Goal: Task Accomplishment & Management: Manage account settings

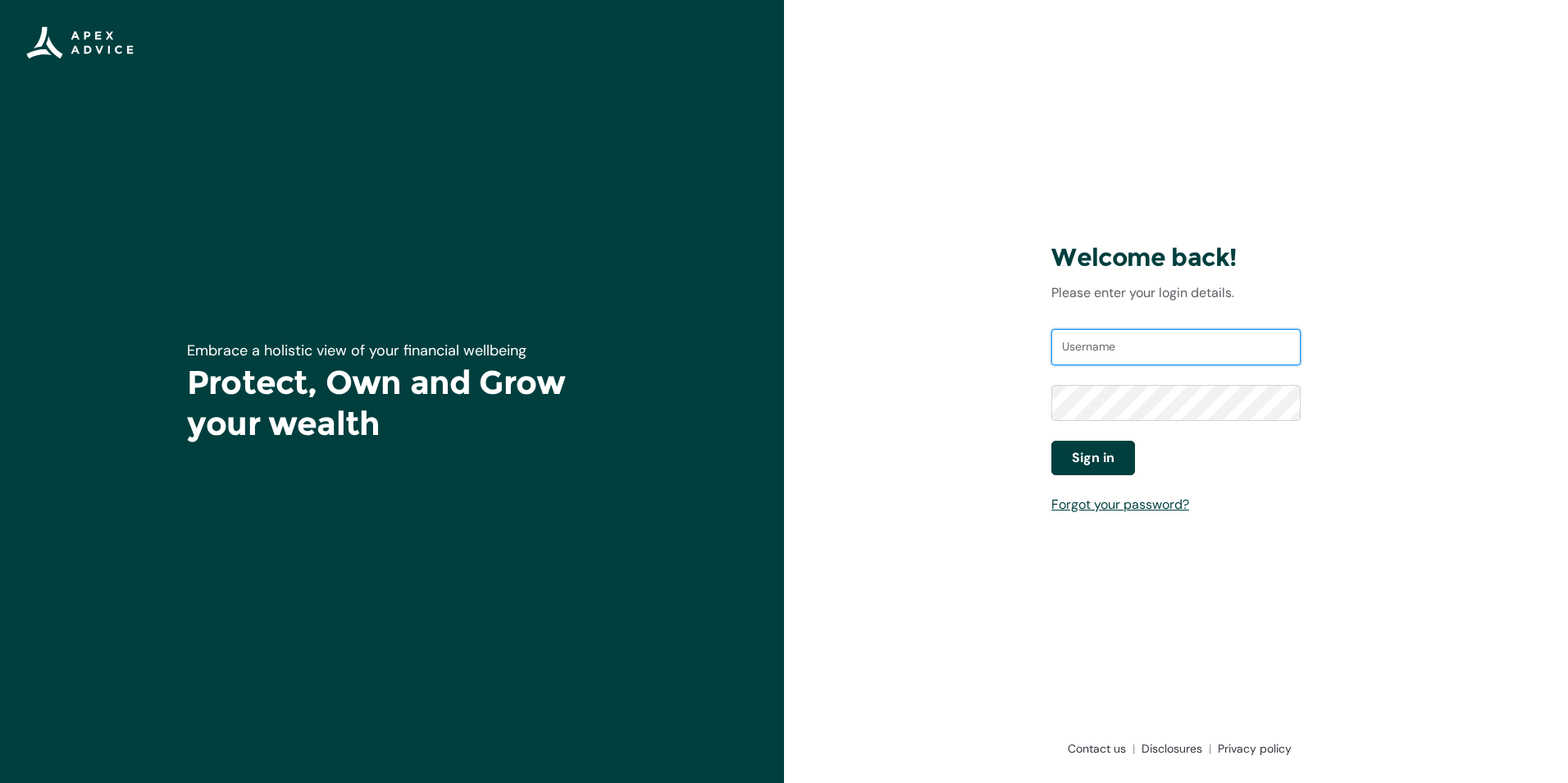
type input "[PERSON_NAME][EMAIL_ADDRESS][PERSON_NAME][DOMAIN_NAME]"
click at [1086, 456] on span "Sign in" at bounding box center [1093, 458] width 43 height 20
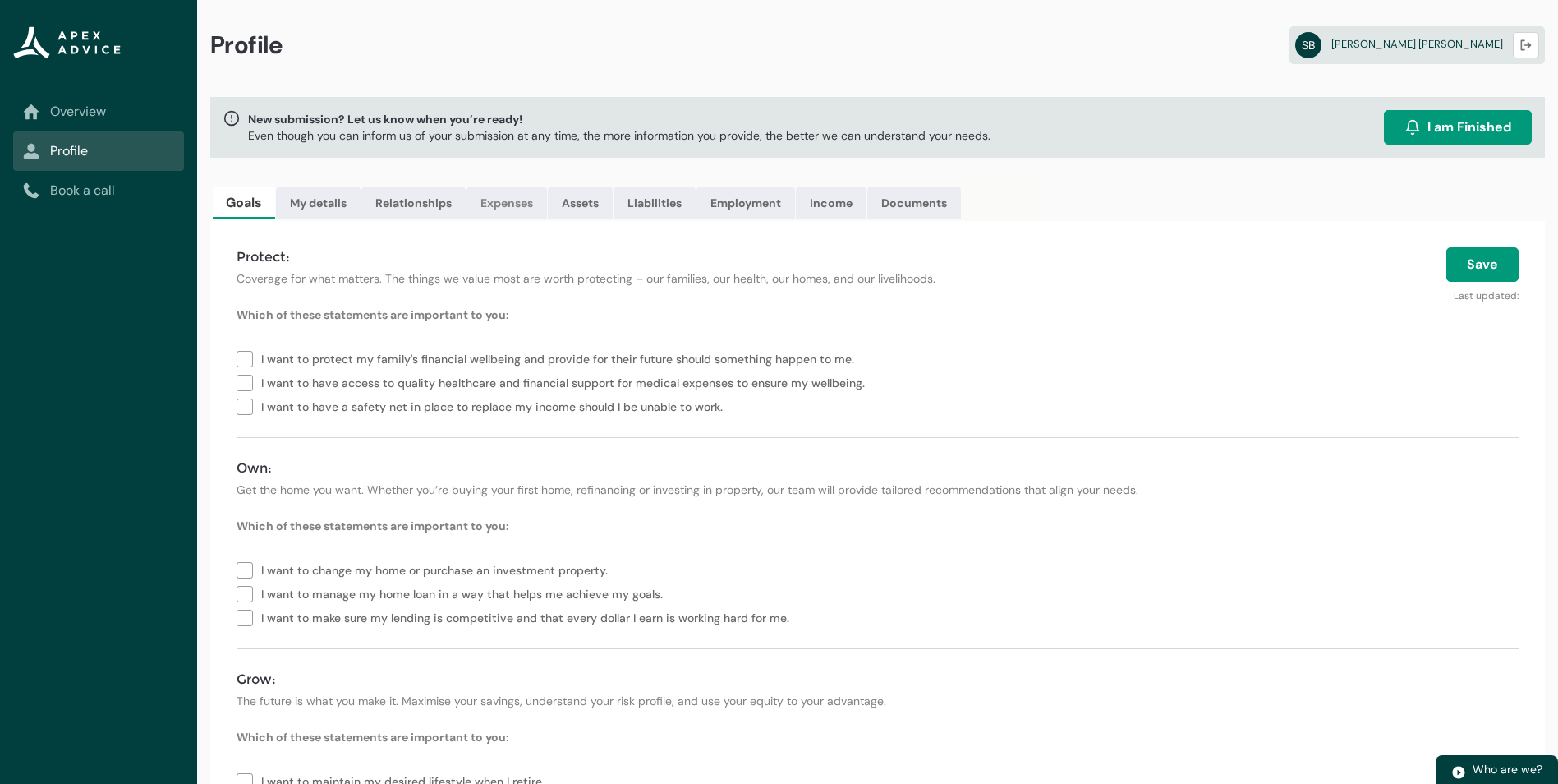
click at [511, 206] on link "Expenses" at bounding box center [507, 203] width 80 height 33
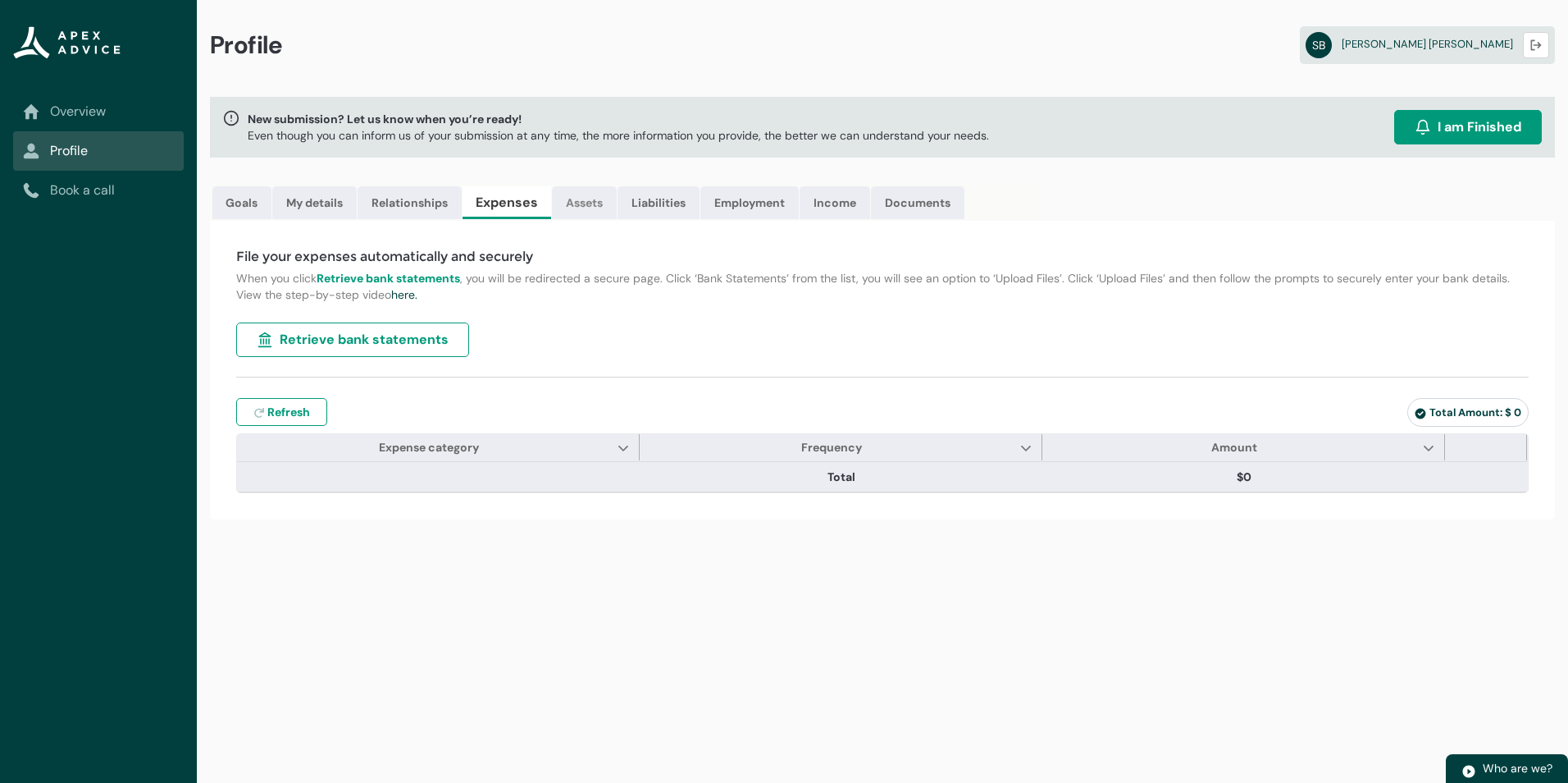
click at [592, 201] on link "Assets" at bounding box center [583, 203] width 65 height 33
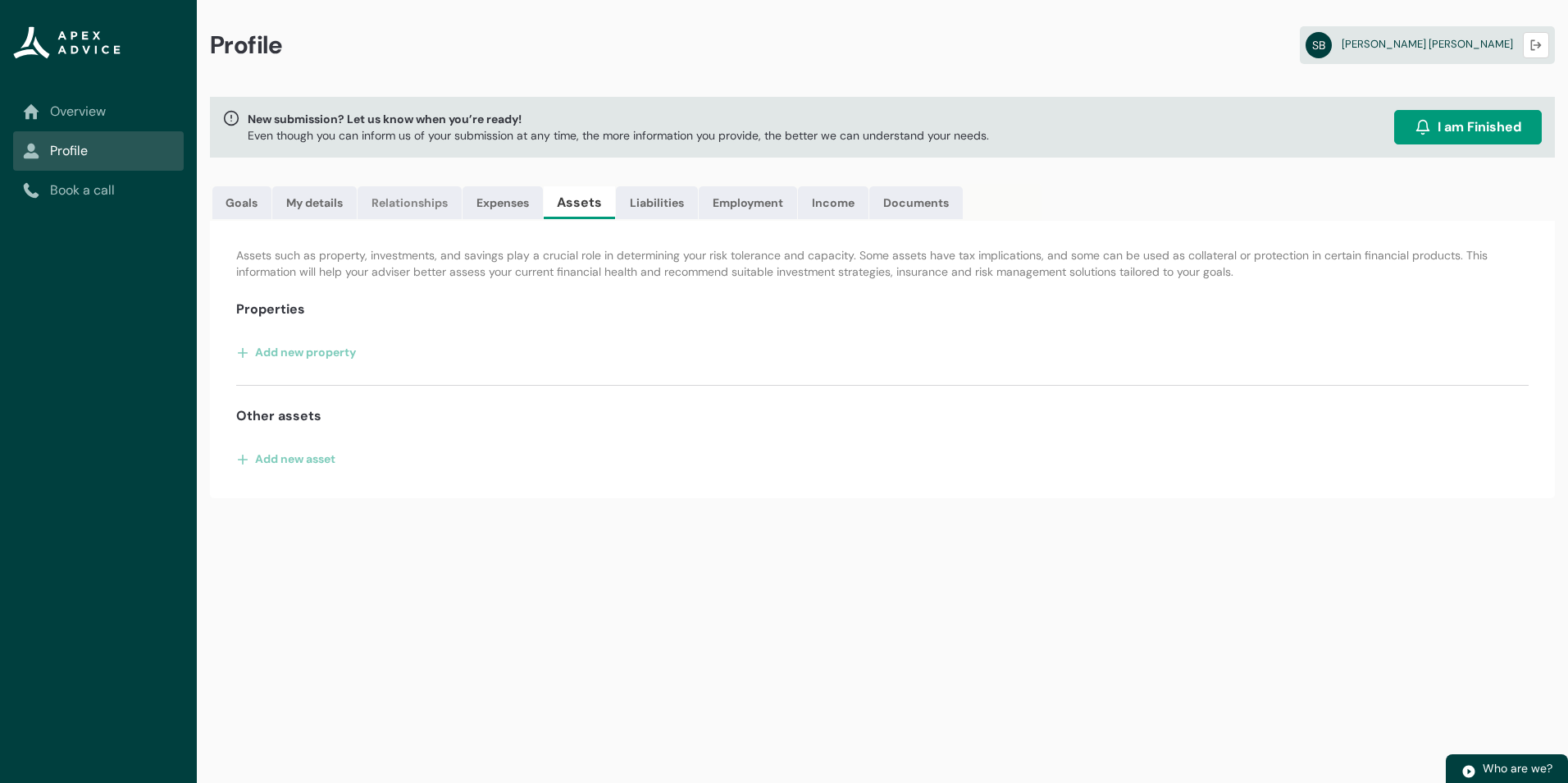
click at [413, 198] on link "Relationships" at bounding box center [410, 203] width 104 height 33
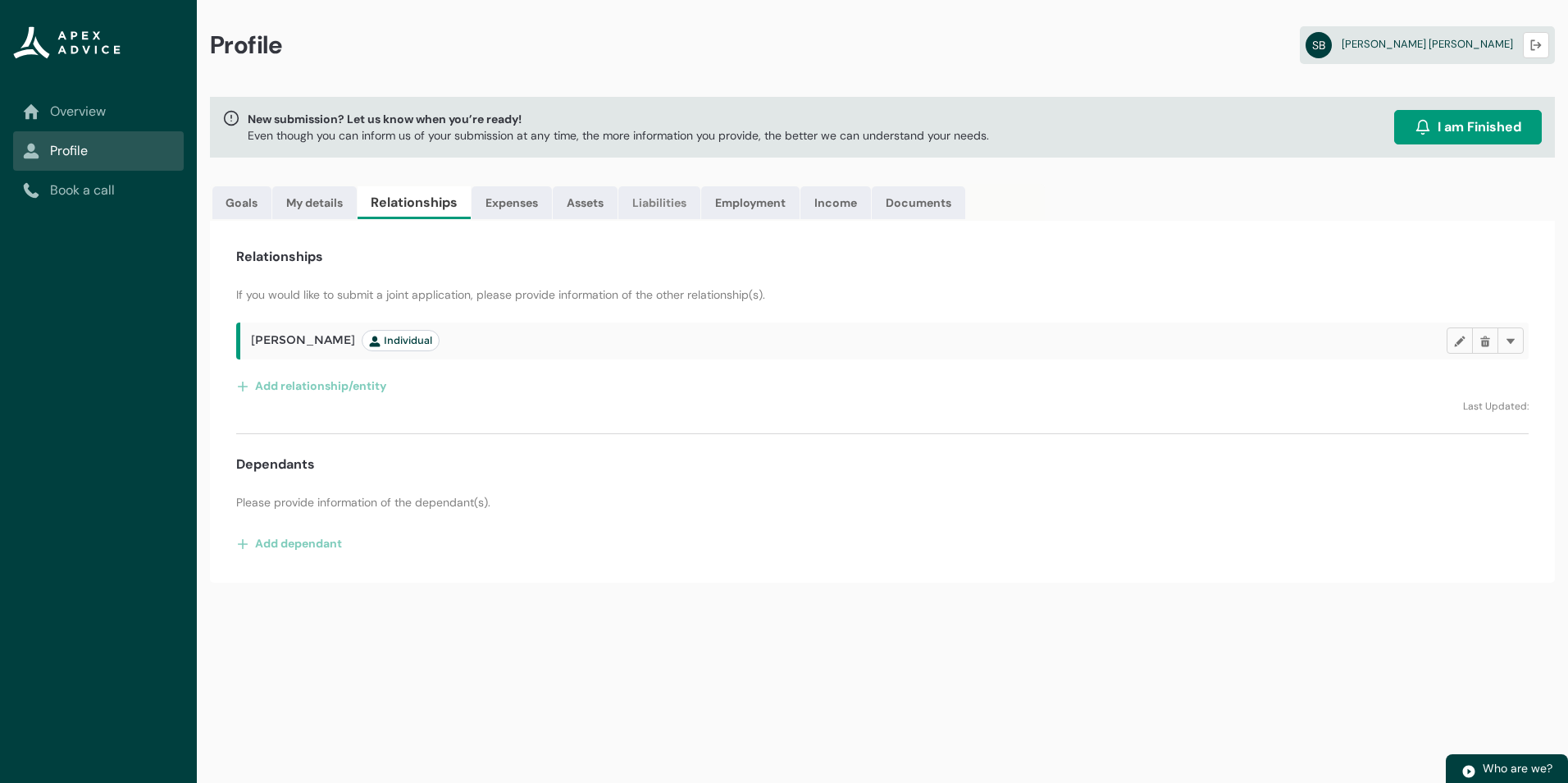
click at [660, 197] on link "Liabilities" at bounding box center [659, 203] width 82 height 33
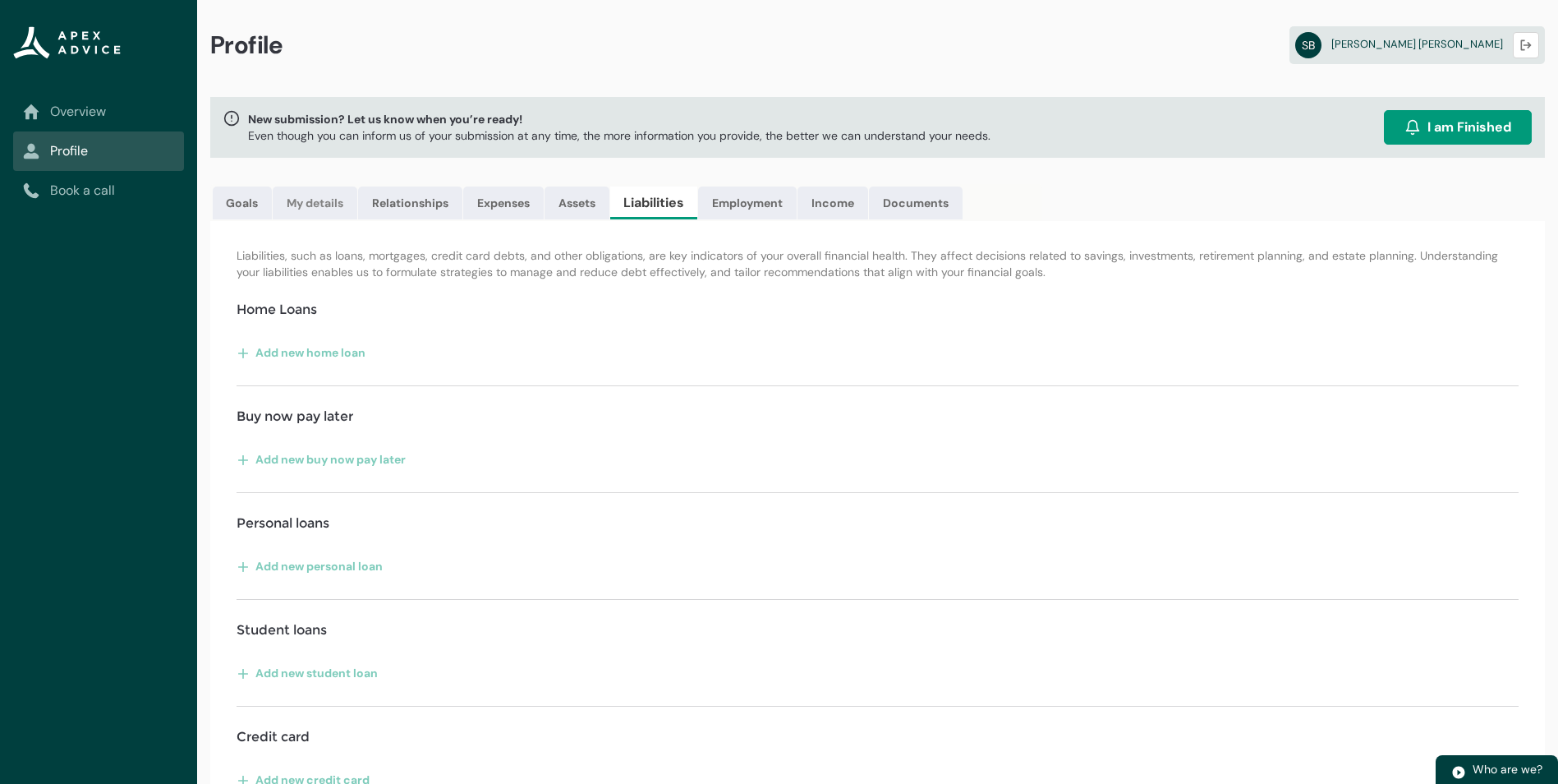
click at [308, 203] on link "My details" at bounding box center [315, 203] width 85 height 33
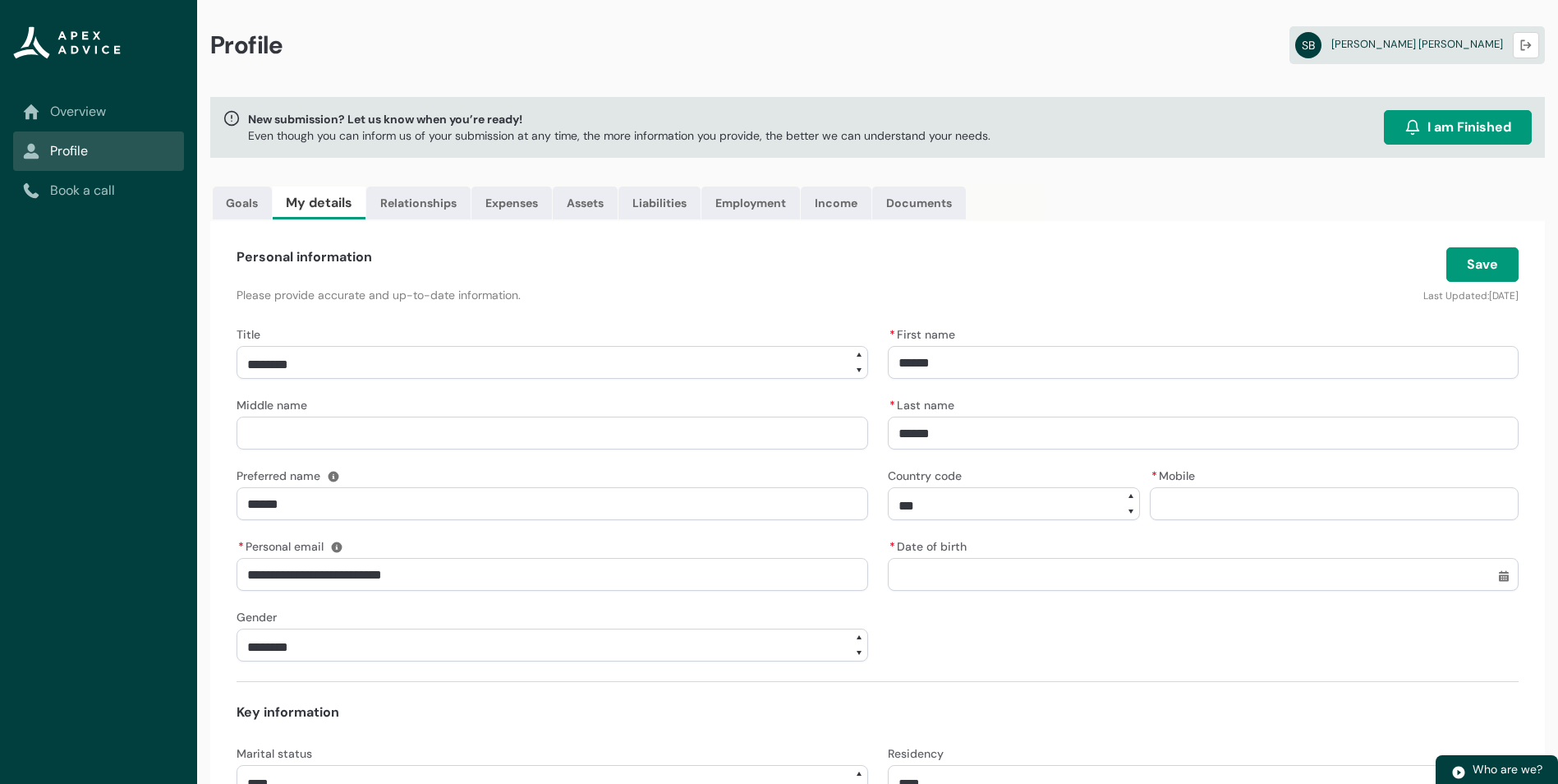
click at [83, 111] on link "Overview" at bounding box center [98, 112] width 151 height 20
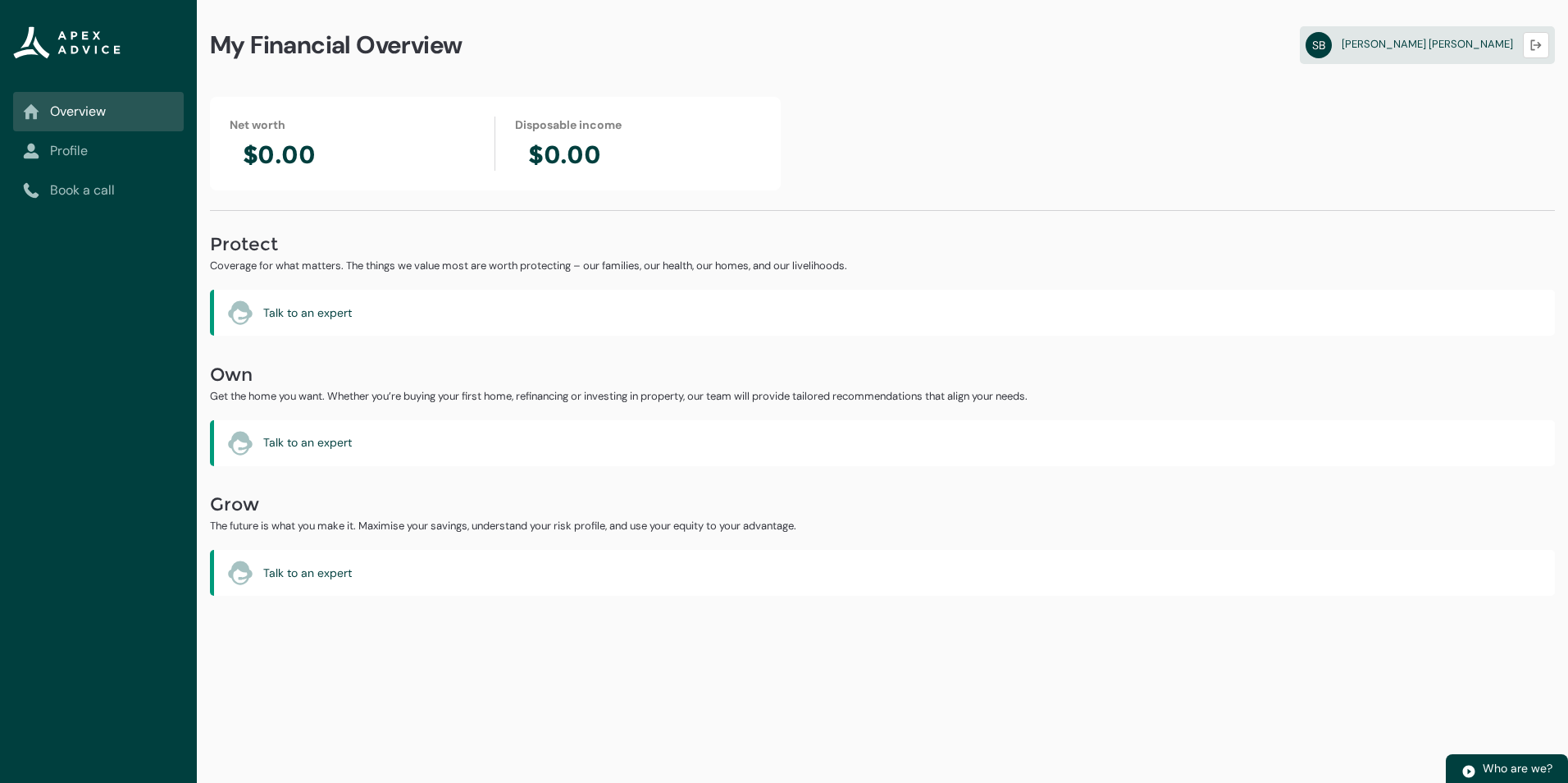
click at [79, 145] on link "Profile" at bounding box center [98, 151] width 151 height 20
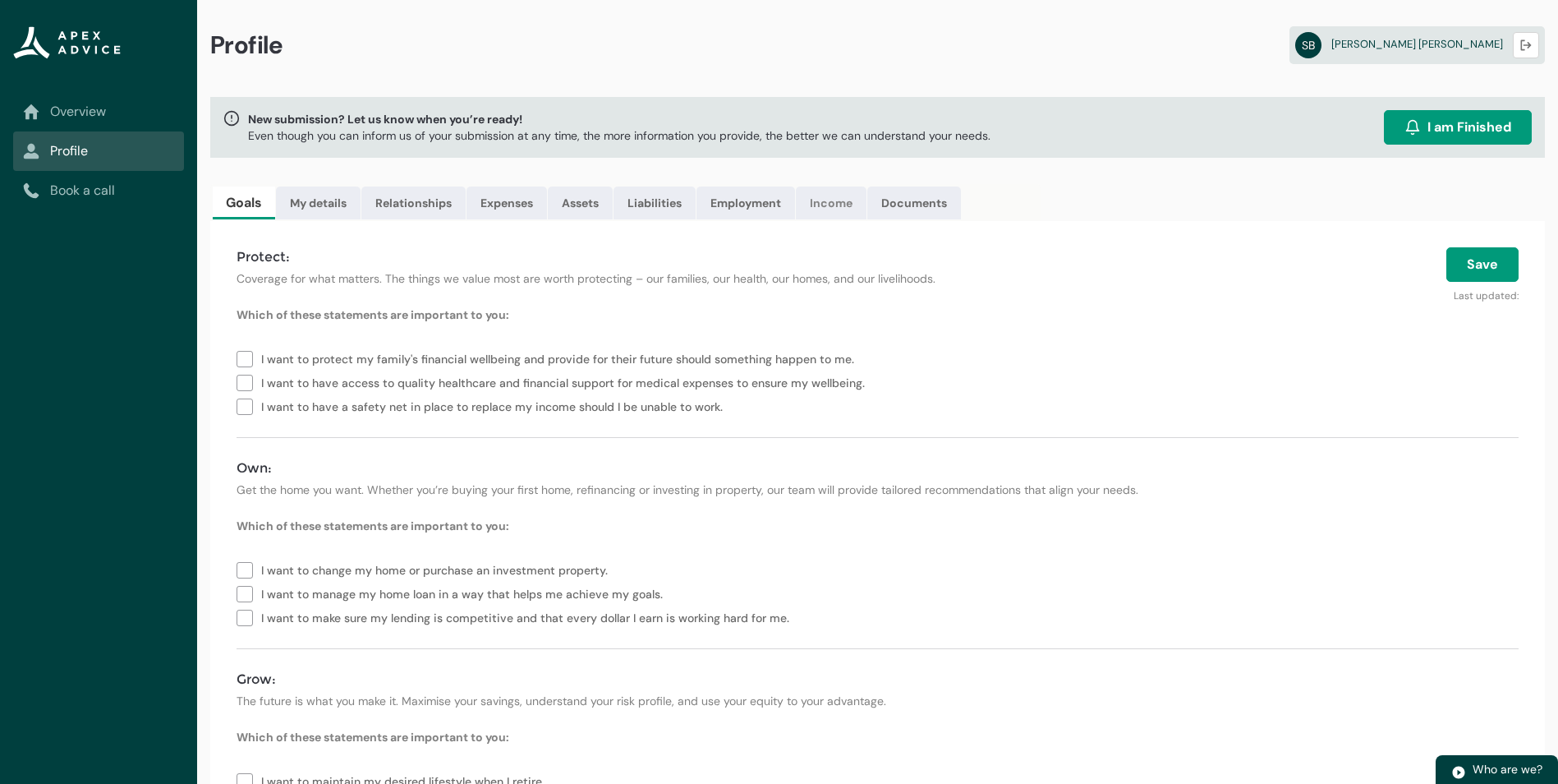
click at [834, 203] on link "Income" at bounding box center [831, 203] width 70 height 33
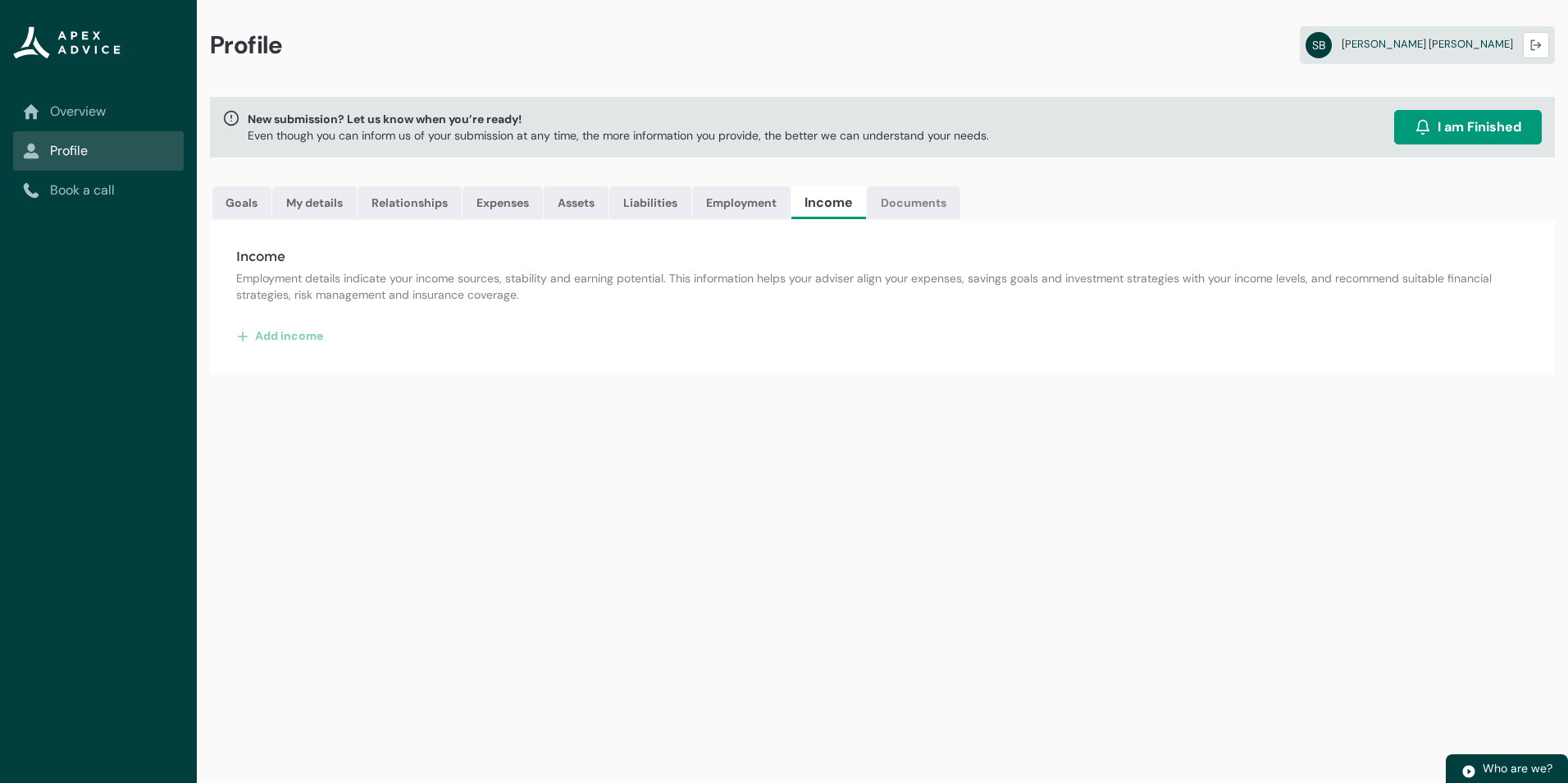
click at [919, 203] on link "Documents" at bounding box center [913, 203] width 94 height 33
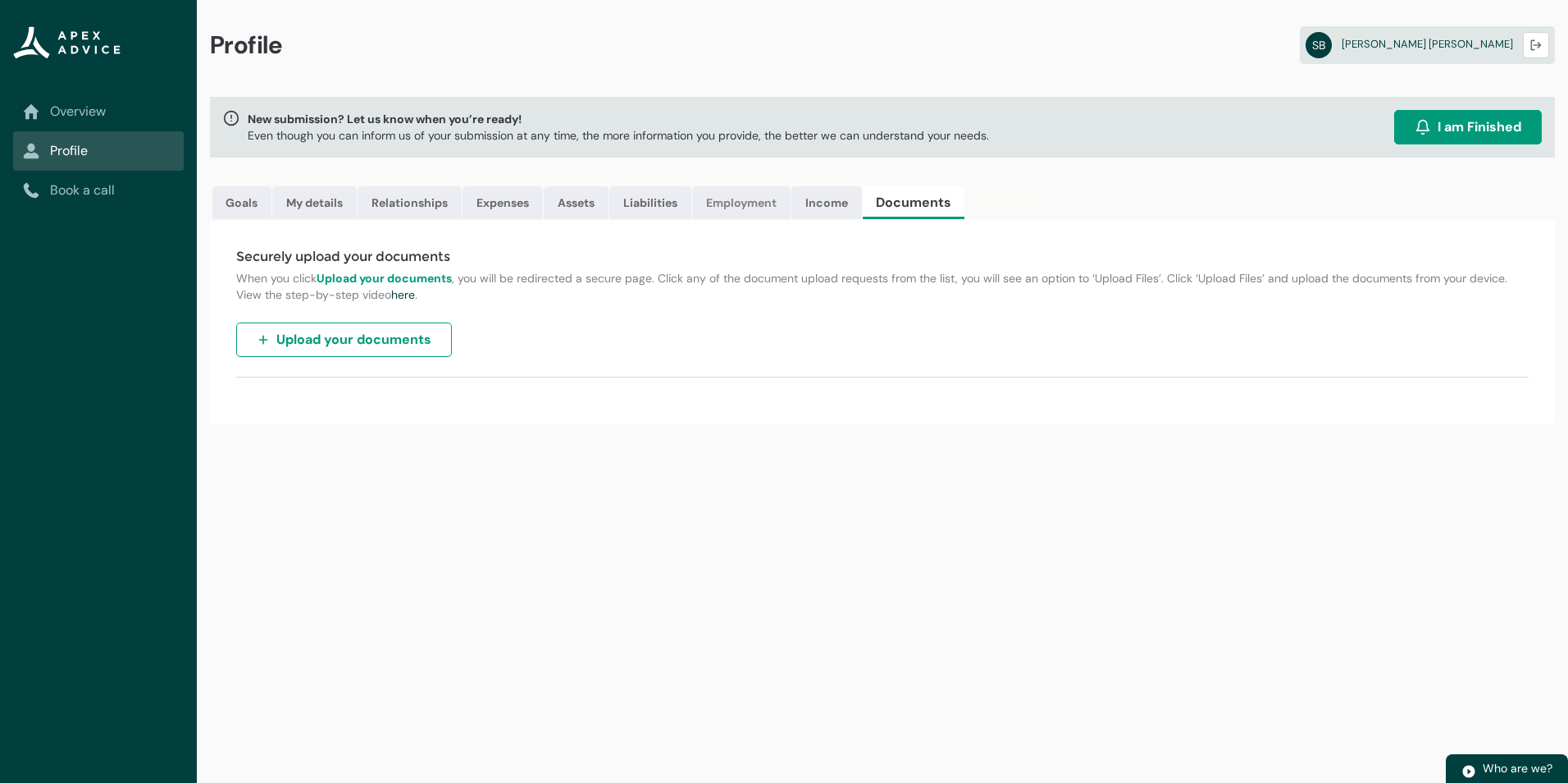
click at [754, 198] on link "Employment" at bounding box center [741, 203] width 98 height 33
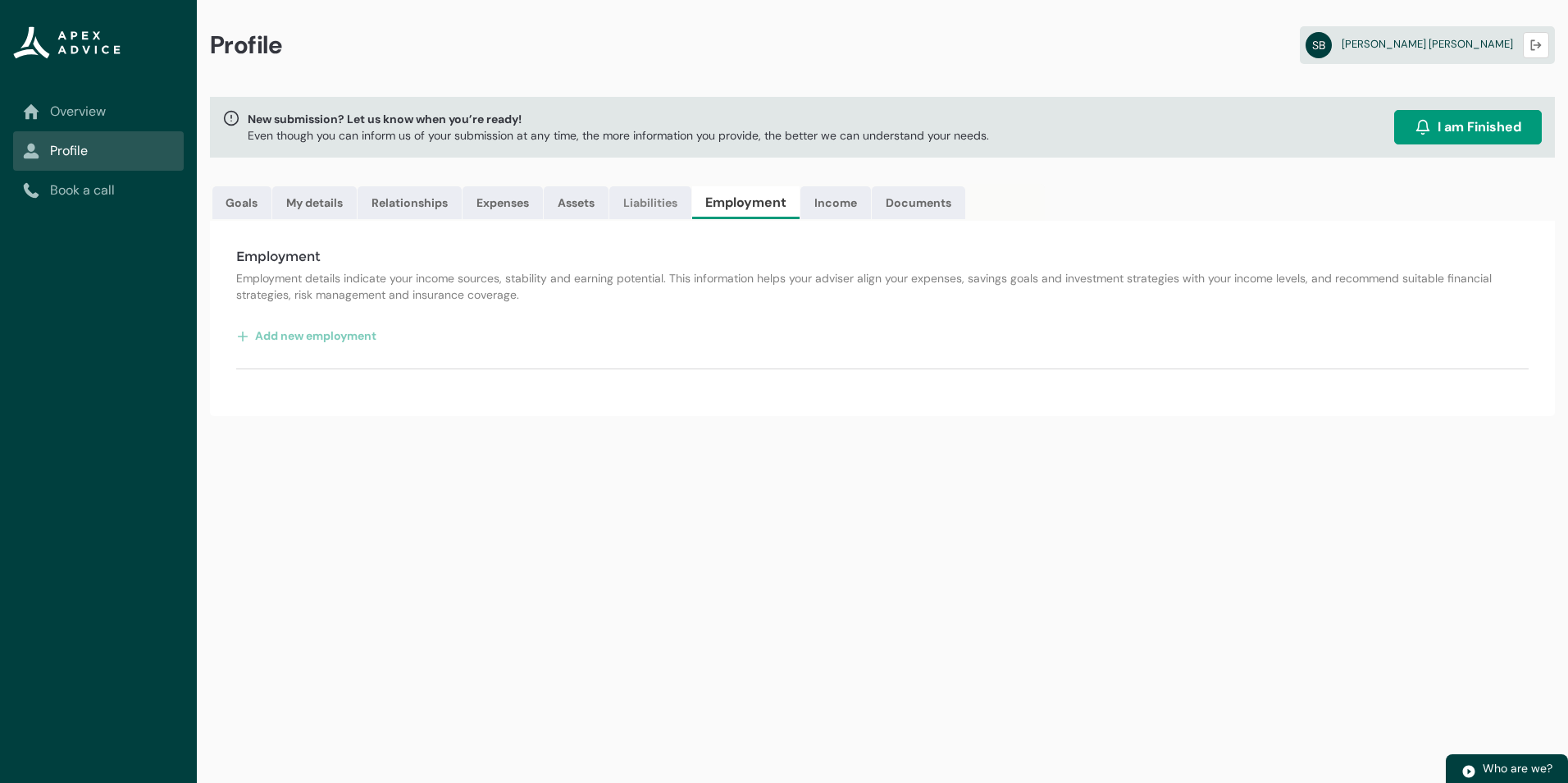
click at [653, 202] on link "Liabilities" at bounding box center [650, 203] width 82 height 33
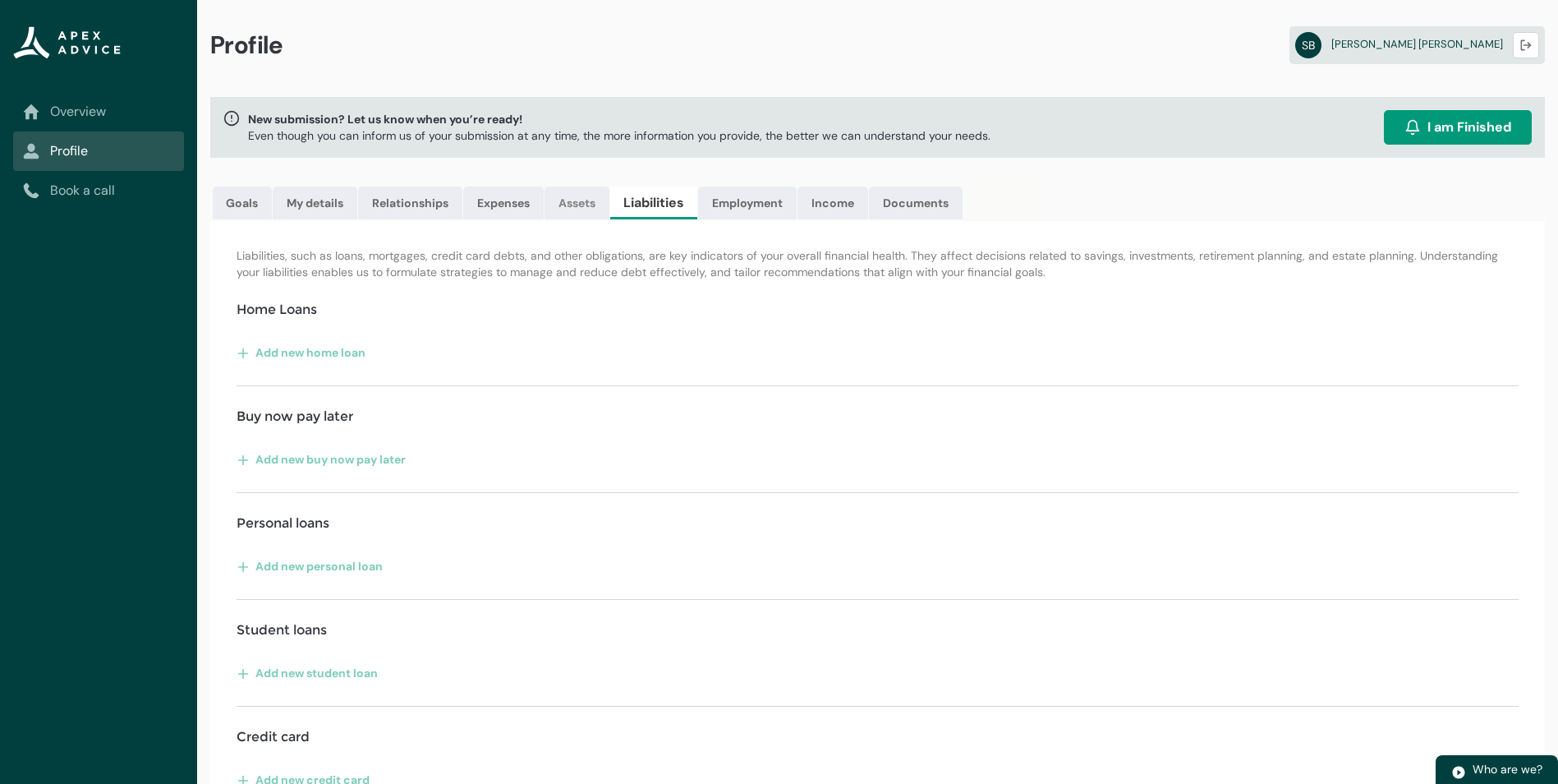
click at [566, 203] on link "Assets" at bounding box center [576, 203] width 65 height 33
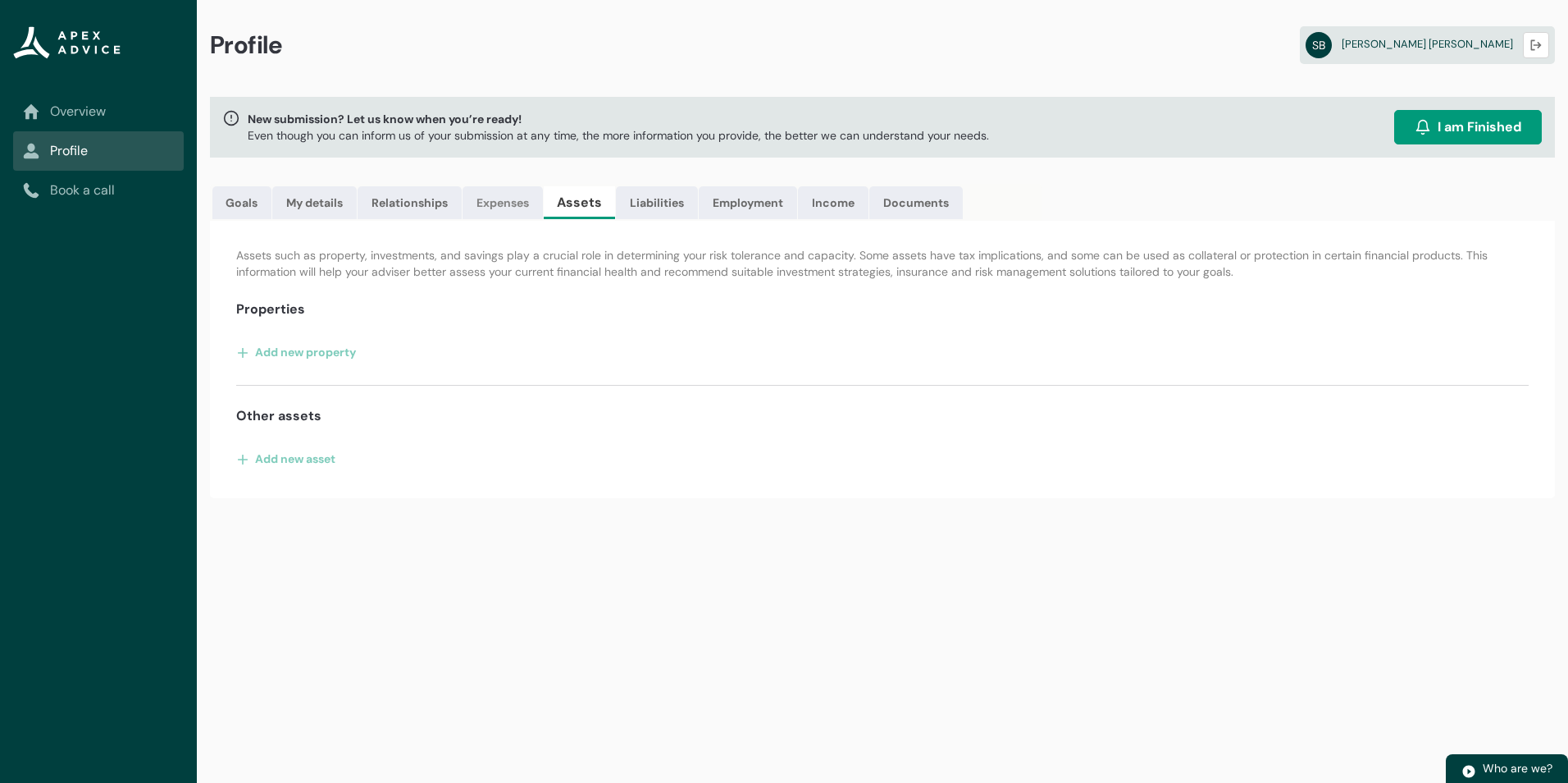
click at [506, 201] on link "Expenses" at bounding box center [502, 203] width 80 height 33
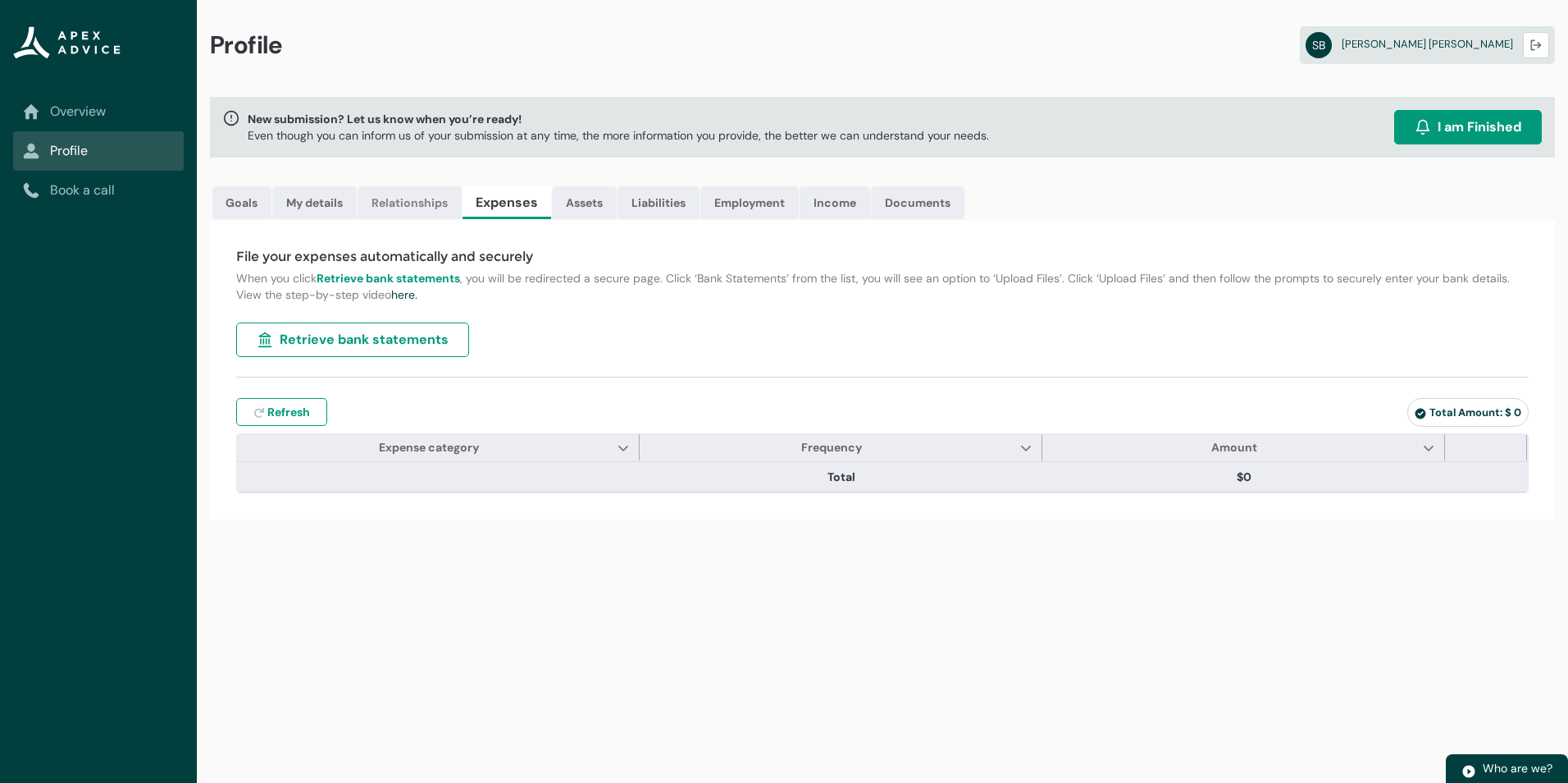
click at [439, 202] on link "Relationships" at bounding box center [410, 203] width 104 height 33
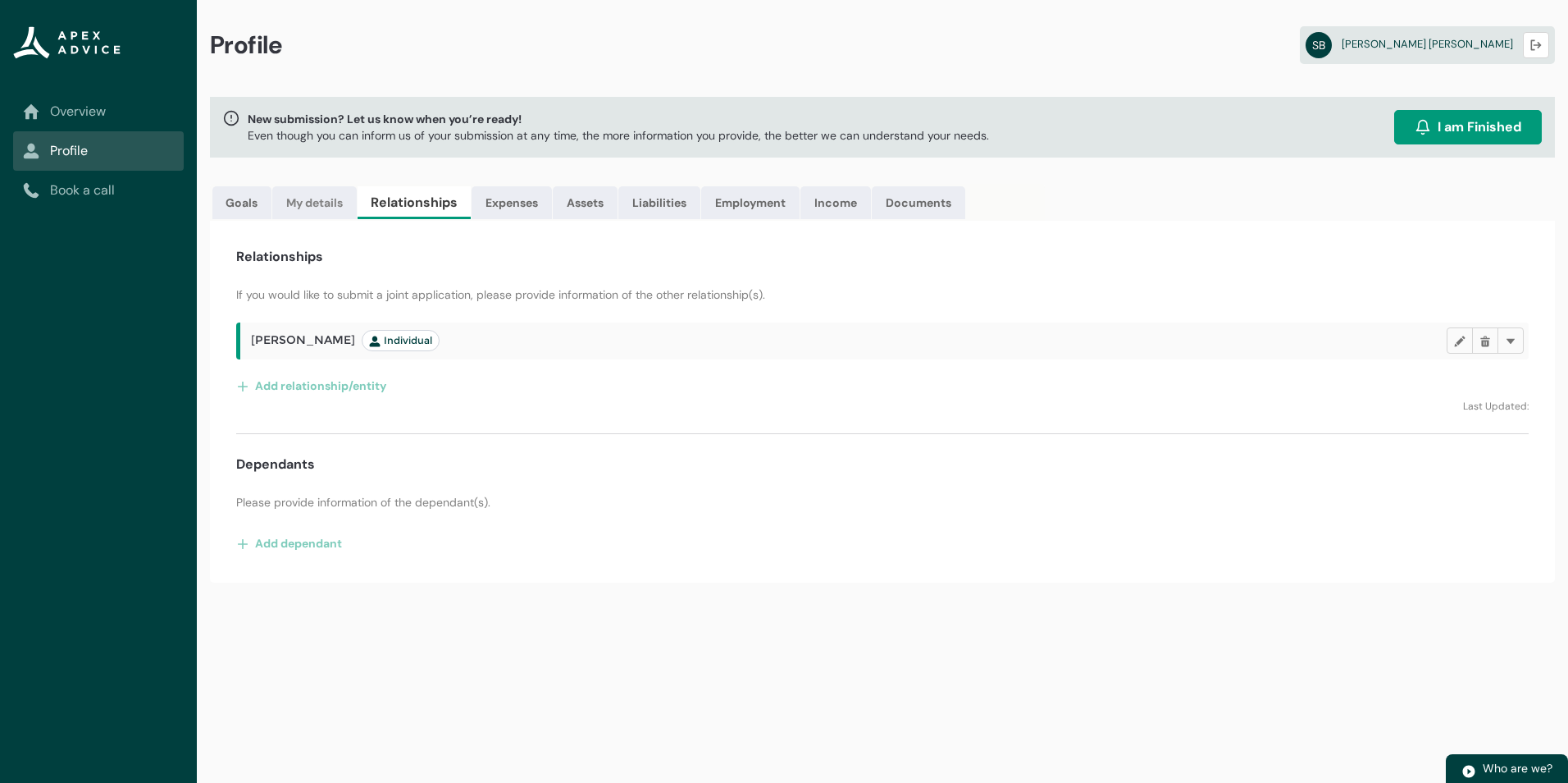
click at [331, 202] on link "My details" at bounding box center [314, 203] width 85 height 33
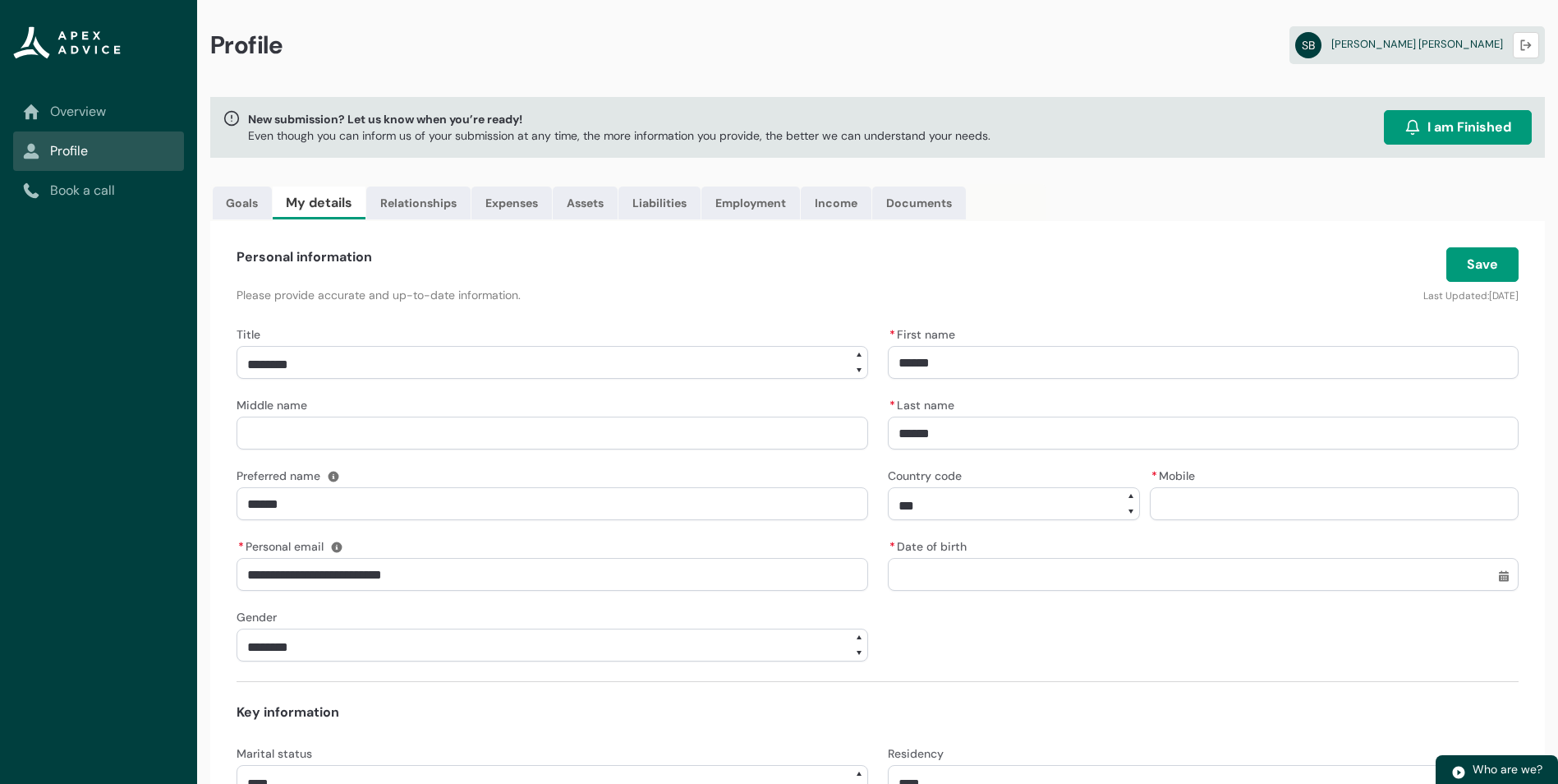
click at [1473, 129] on span "I am Finished" at bounding box center [1470, 128] width 84 height 20
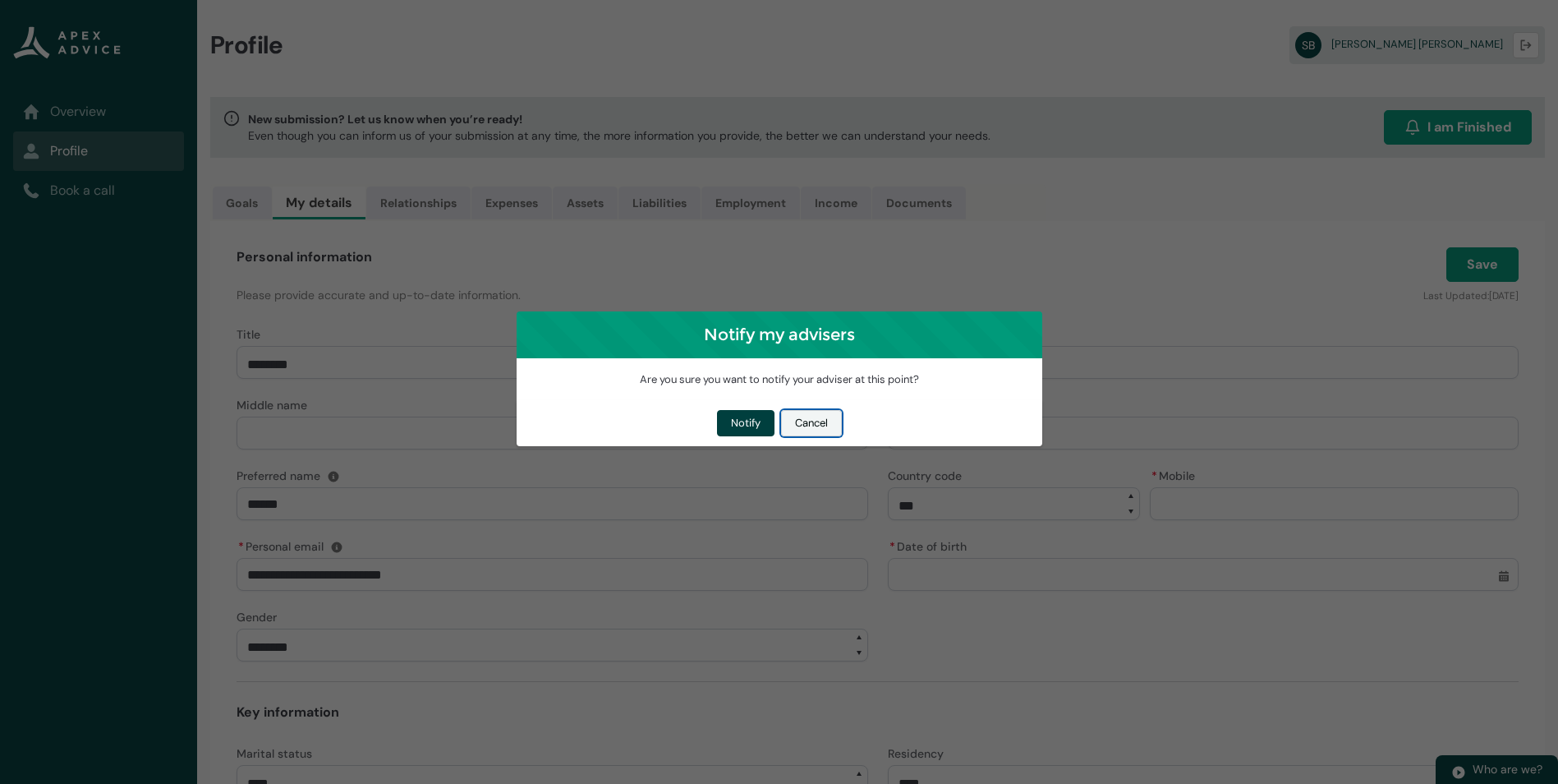
click at [821, 421] on button "Cancel" at bounding box center [811, 423] width 61 height 26
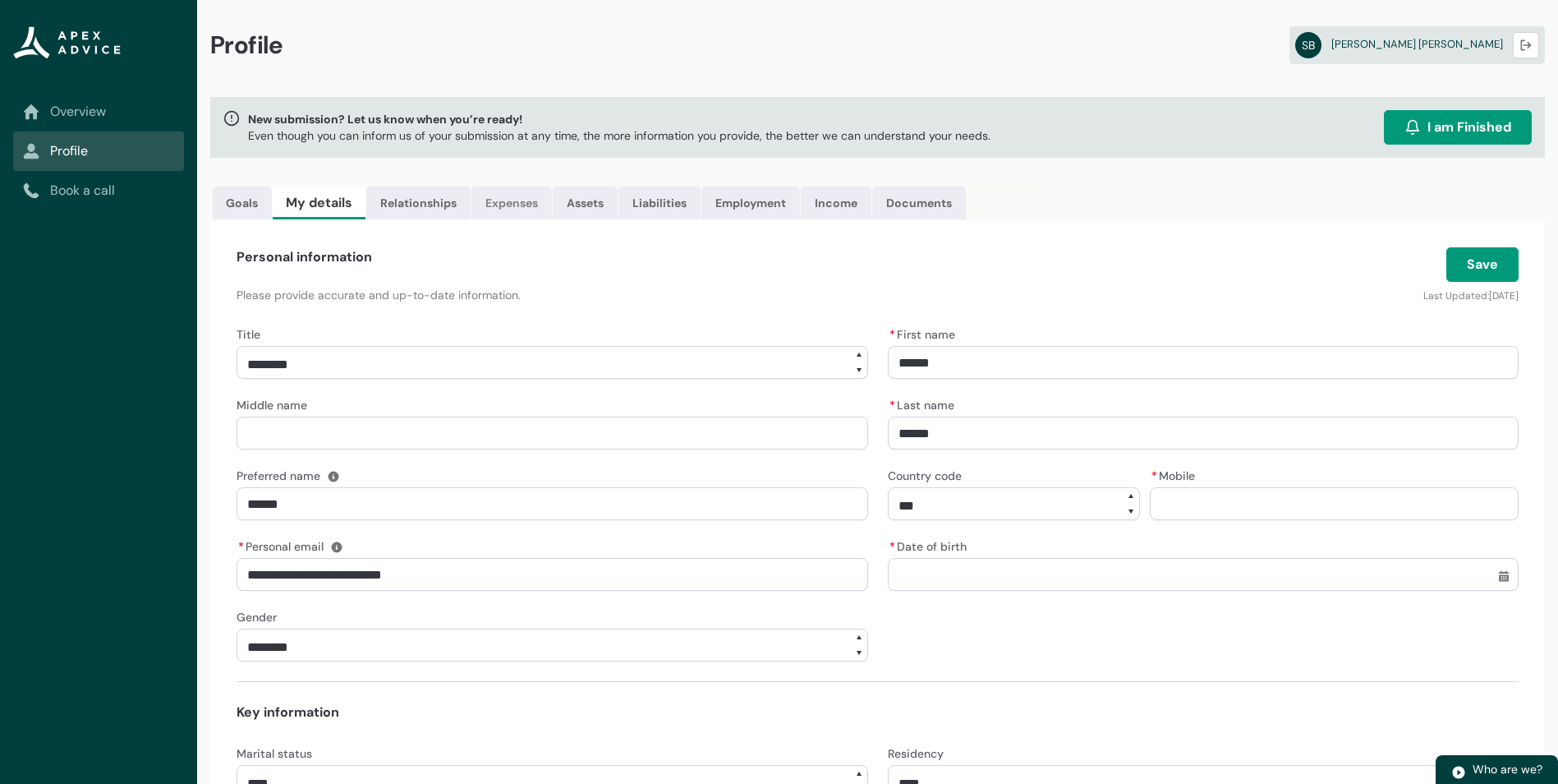
click at [520, 203] on link "Expenses" at bounding box center [511, 203] width 80 height 33
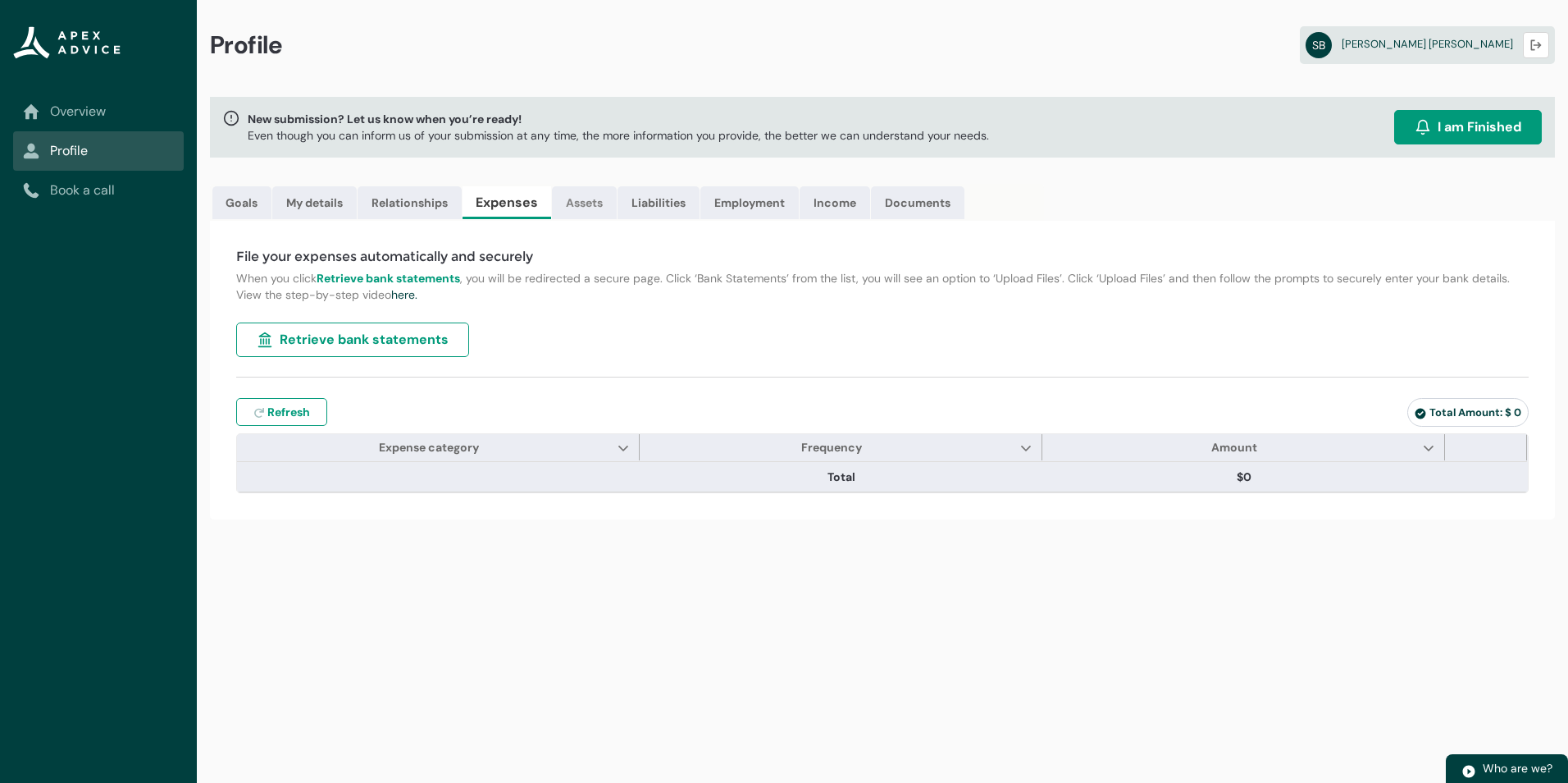
click at [590, 198] on link "Assets" at bounding box center [583, 203] width 65 height 33
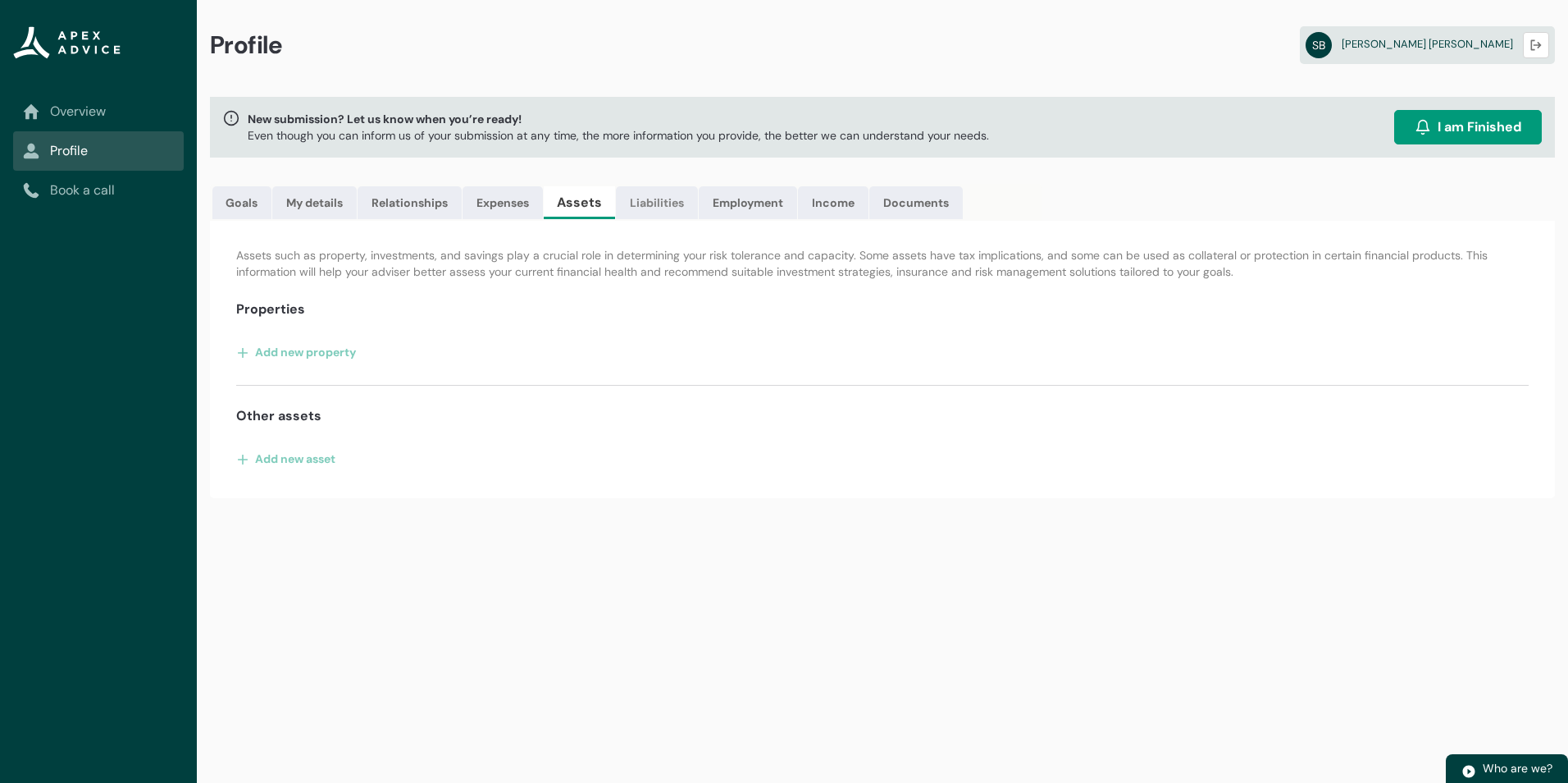
click at [654, 198] on link "Liabilities" at bounding box center [657, 203] width 82 height 33
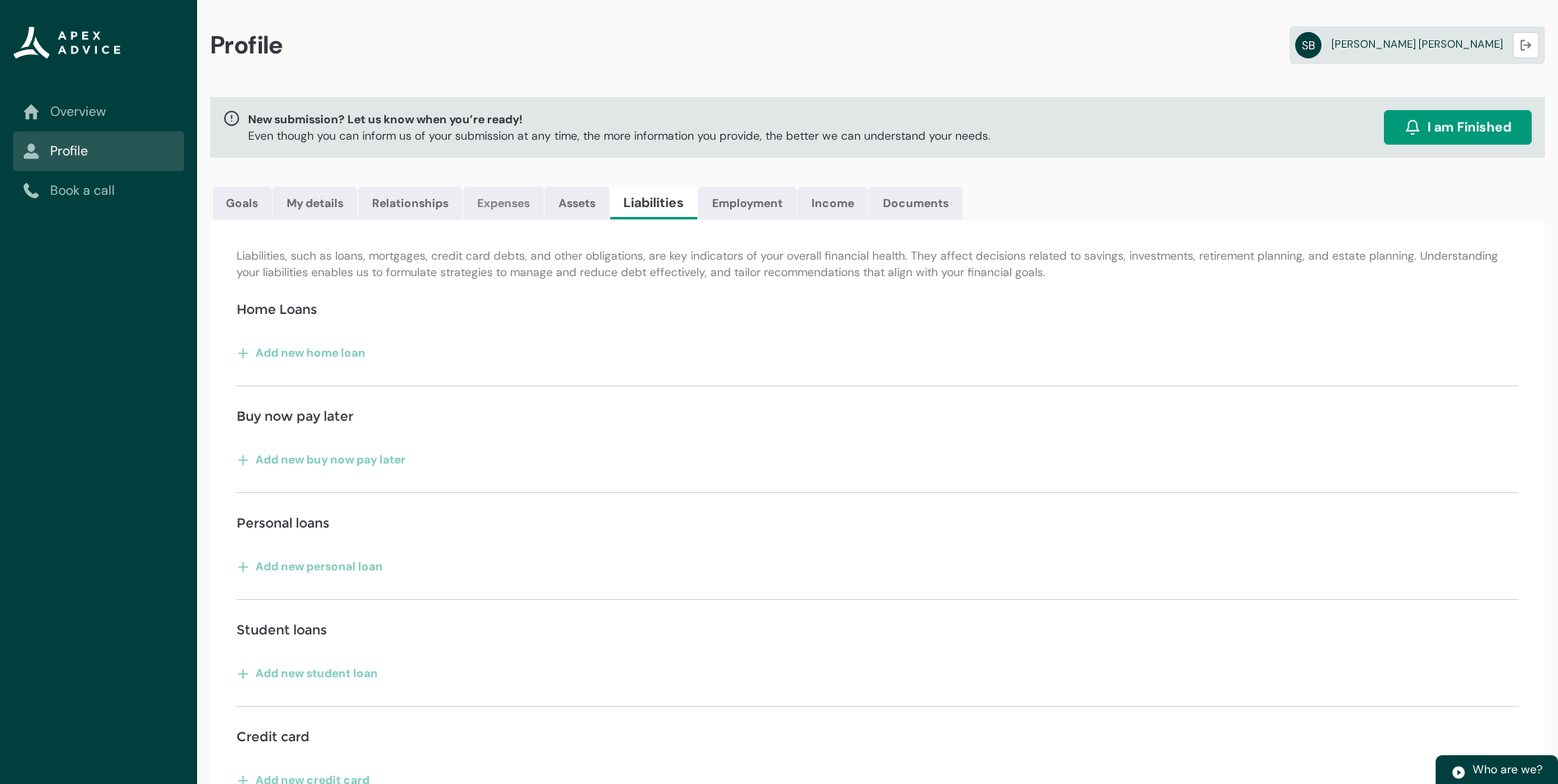
click at [503, 205] on link "Expenses" at bounding box center [503, 203] width 80 height 33
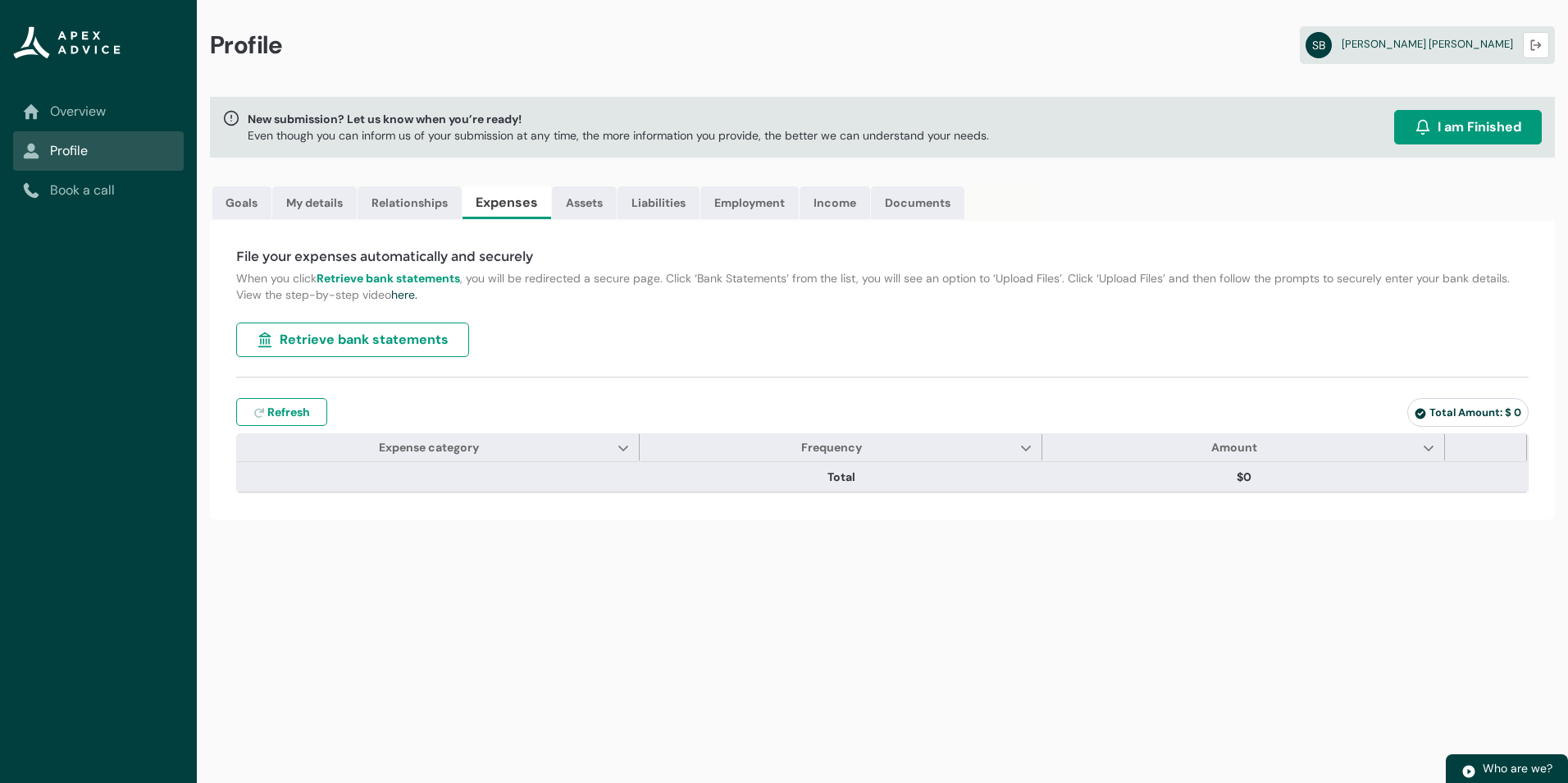
click at [394, 342] on span "Retrieve bank statements" at bounding box center [364, 340] width 169 height 20
